Goal: Task Accomplishment & Management: Manage account settings

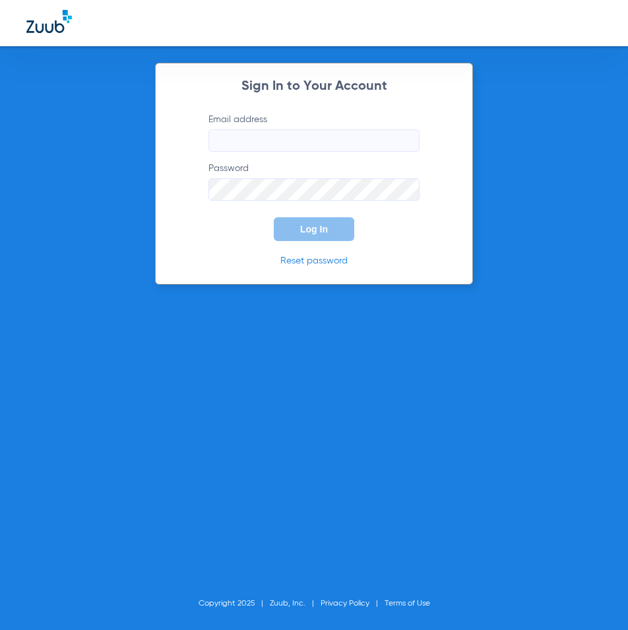
click at [320, 142] on input "Email address" at bounding box center [314, 140] width 211 height 22
type input "[EMAIL_ADDRESS][DOMAIN_NAME]"
click at [274, 217] on button "Log In" at bounding box center [314, 229] width 81 height 24
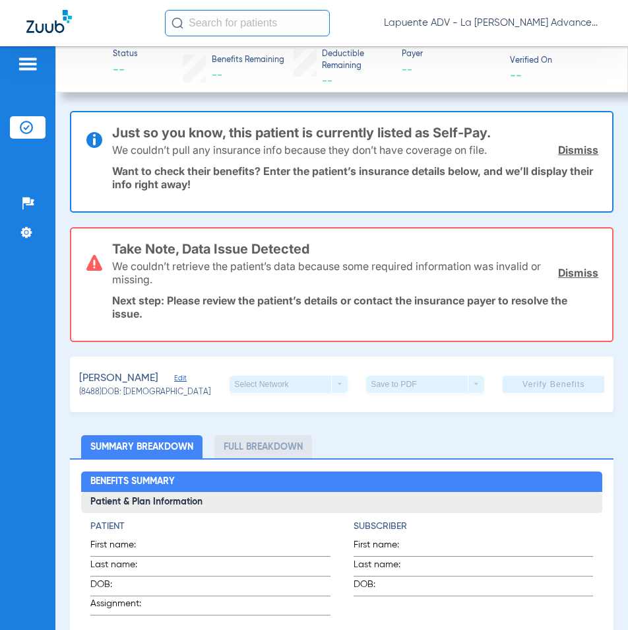
click at [582, 271] on link "Dismiss" at bounding box center [578, 272] width 40 height 13
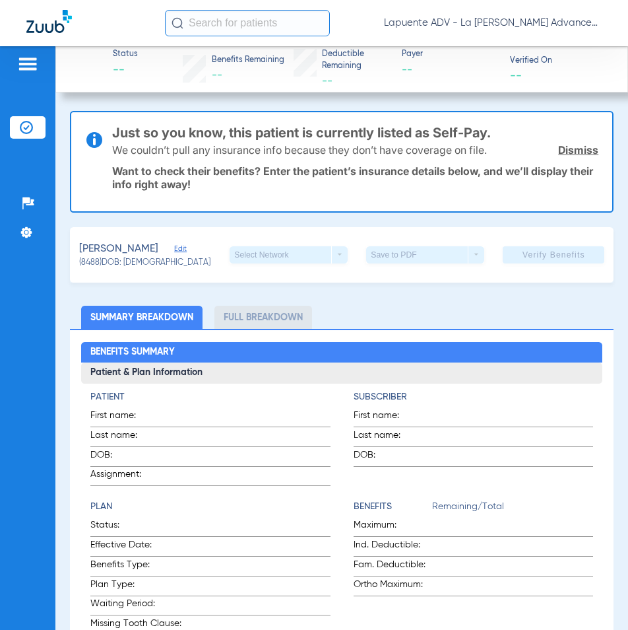
click at [573, 141] on div "We couldn’t pull any insurance info because they don’t have coverage on file. D…" at bounding box center [355, 150] width 487 height 34
click at [572, 151] on link "Dismiss" at bounding box center [578, 149] width 40 height 13
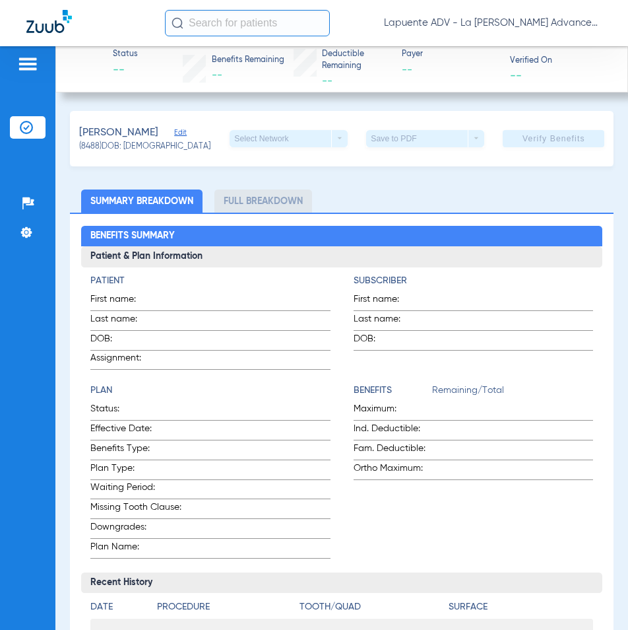
click at [186, 131] on span "Edit" at bounding box center [180, 134] width 12 height 13
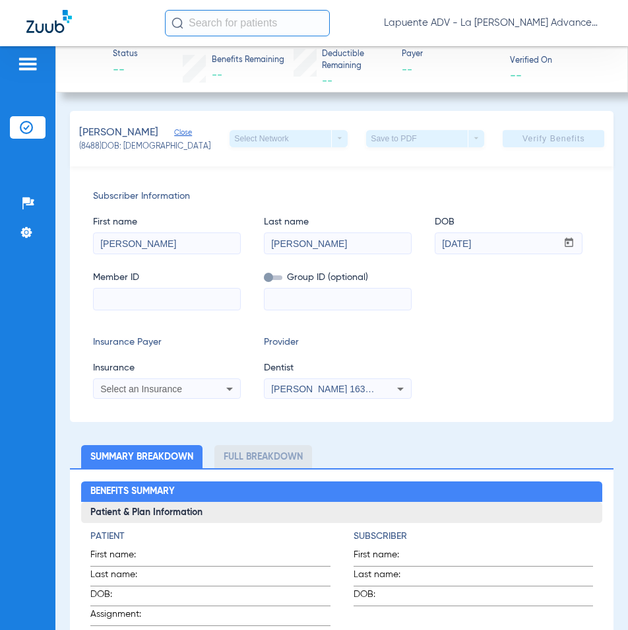
click at [172, 294] on input at bounding box center [167, 298] width 147 height 21
click at [213, 304] on input at bounding box center [167, 298] width 147 height 21
paste input "1195975660"
type input "1195975660"
click at [201, 393] on div "Select an Insurance" at bounding box center [167, 389] width 147 height 16
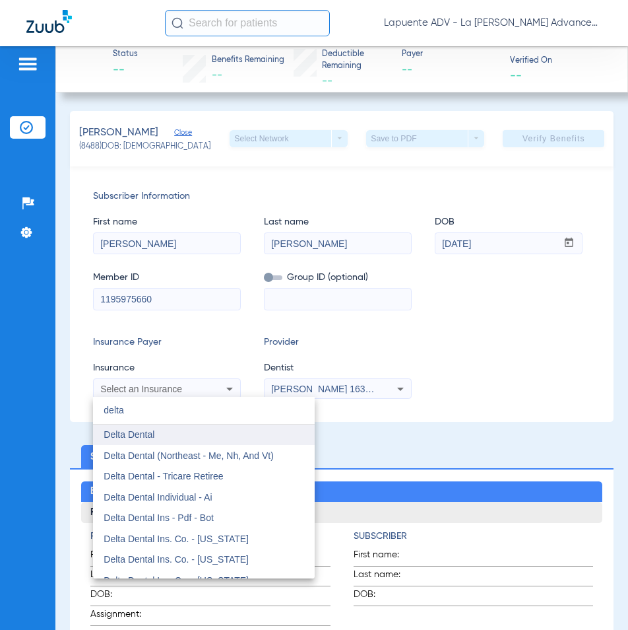
type input "delta"
click at [141, 434] on span "Delta Dental" at bounding box center [129, 434] width 51 height 11
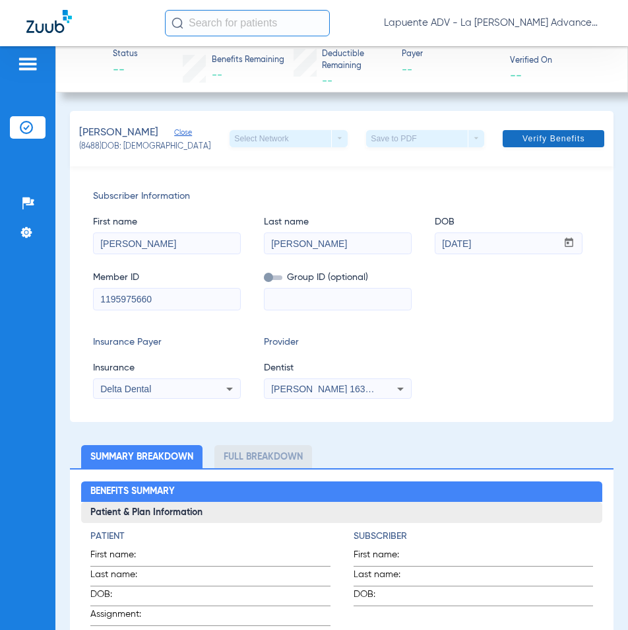
click at [523, 152] on span at bounding box center [554, 139] width 102 height 32
